Goal: Information Seeking & Learning: Learn about a topic

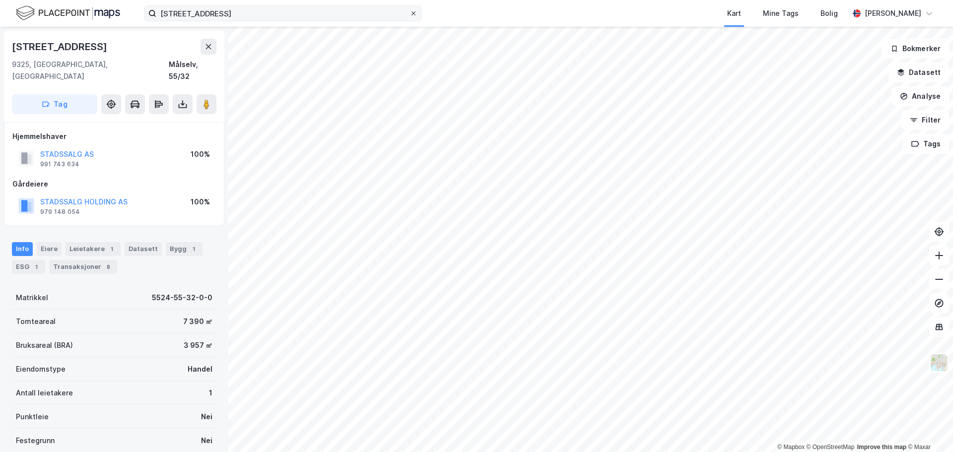
click at [413, 15] on icon at bounding box center [413, 13] width 6 height 6
click at [409, 15] on input "[STREET_ADDRESS]" at bounding box center [282, 13] width 253 height 15
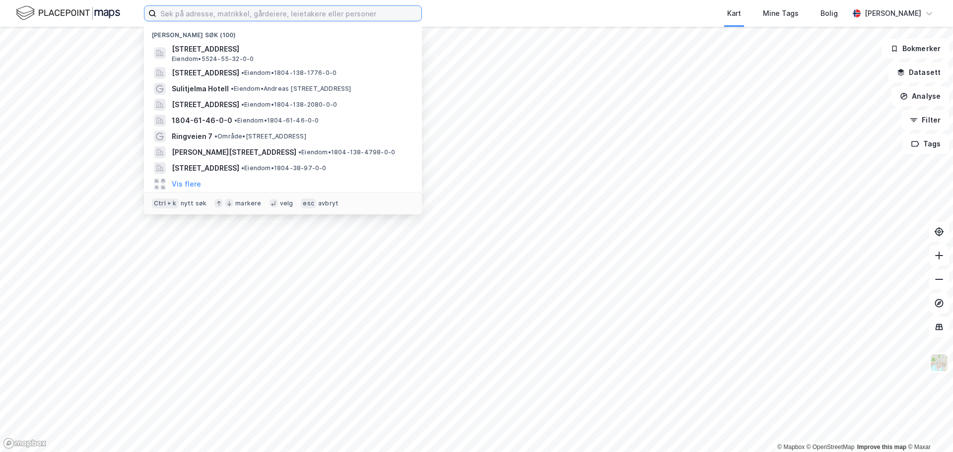
click at [221, 12] on input at bounding box center [288, 13] width 265 height 15
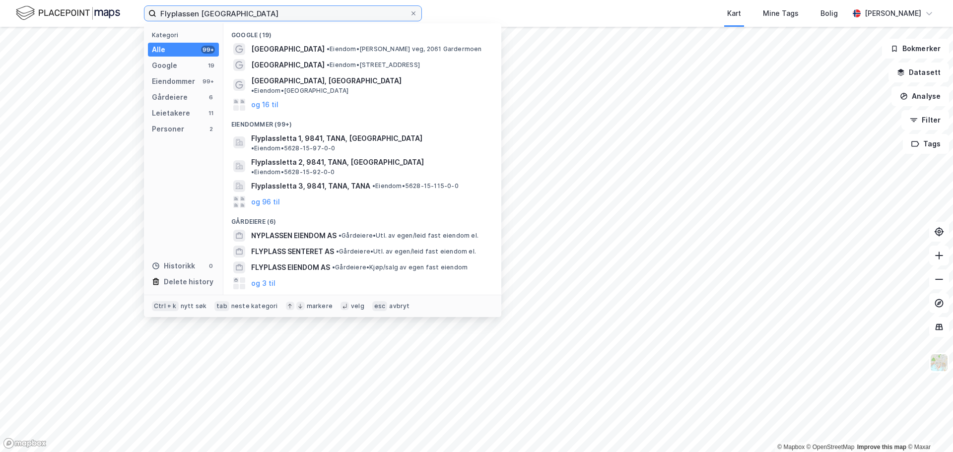
type input "Flyplassen [GEOGRAPHIC_DATA]"
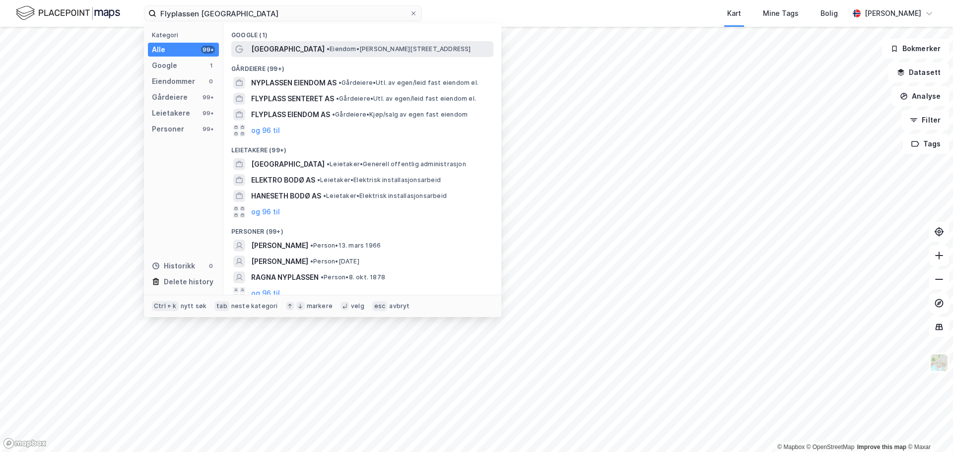
click at [281, 44] on span "[GEOGRAPHIC_DATA]" at bounding box center [287, 49] width 73 height 12
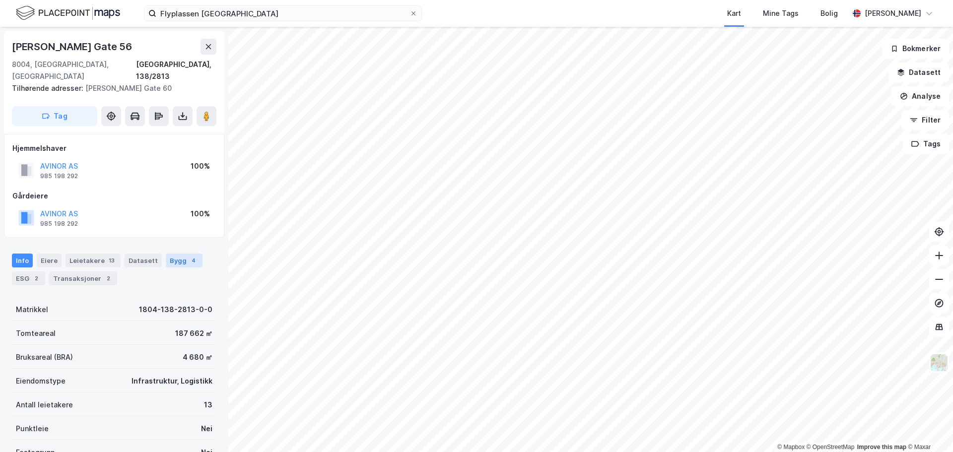
click at [168, 254] on div "Bygg 4" at bounding box center [184, 261] width 37 height 14
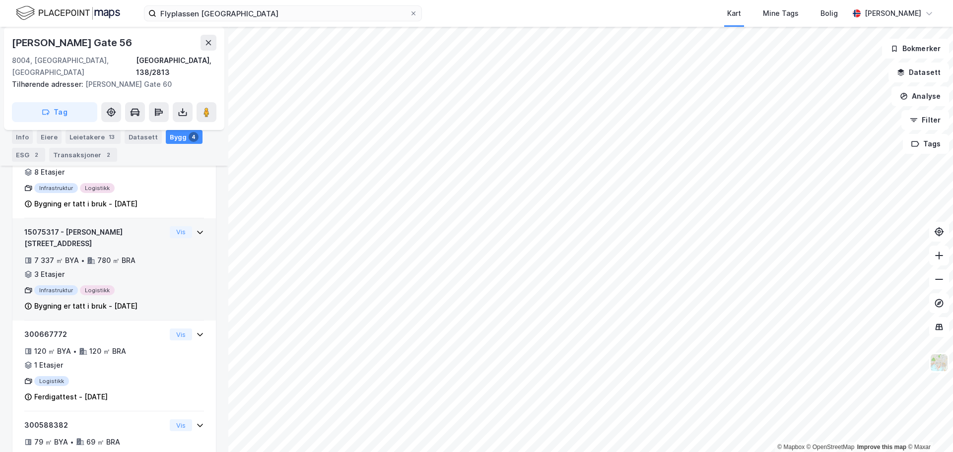
scroll to position [244, 0]
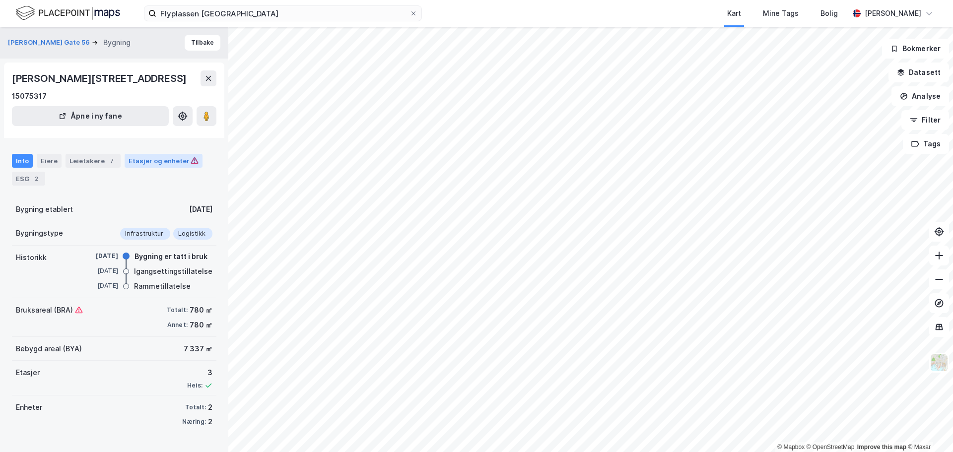
click at [148, 161] on div "Etasjer og enheter" at bounding box center [164, 160] width 70 height 9
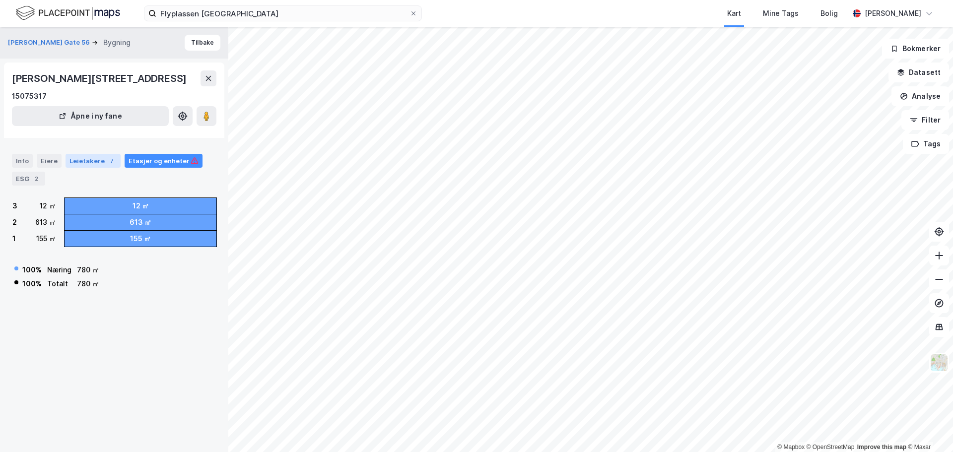
click at [91, 163] on div "Leietakere 7" at bounding box center [92, 161] width 55 height 14
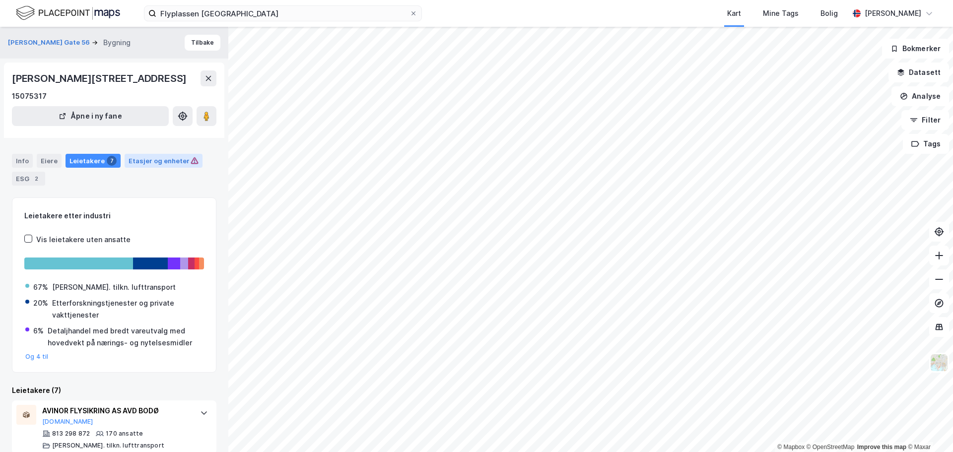
click at [153, 159] on div "Etasjer og enheter" at bounding box center [164, 160] width 70 height 9
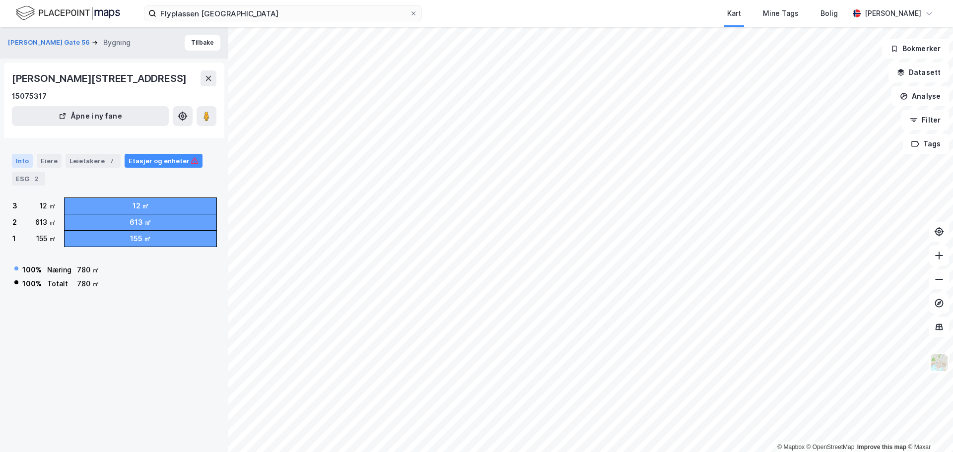
click at [21, 159] on div "Info" at bounding box center [22, 161] width 21 height 14
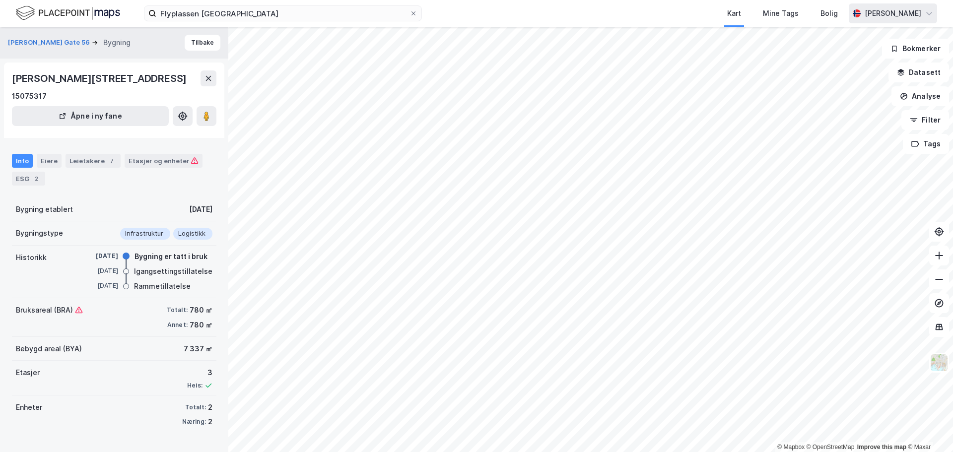
click at [884, 14] on div "[PERSON_NAME]" at bounding box center [892, 13] width 57 height 12
click at [835, 62] on div "Logg ut" at bounding box center [843, 61] width 27 height 12
